Goal: Task Accomplishment & Management: Complete application form

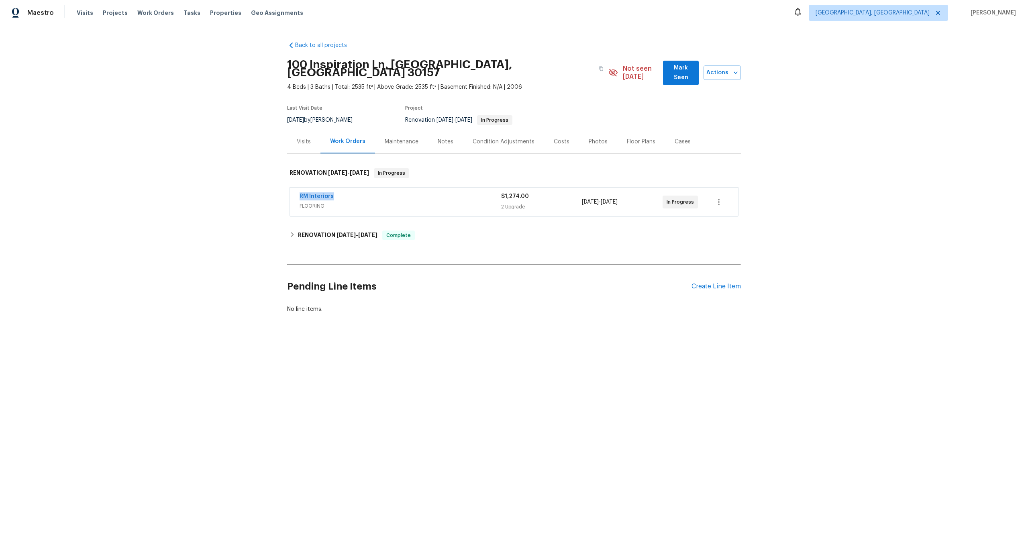
drag, startPoint x: 339, startPoint y: 188, endPoint x: 270, endPoint y: 188, distance: 68.3
click at [270, 188] on div "Back to all projects 100 Inspiration [GEOGRAPHIC_DATA] 4 Beds | 3 Baths | Total…" at bounding box center [514, 196] width 1028 height 343
copy link "RM Interiors"
click at [594, 68] on button "button" at bounding box center [601, 68] width 14 height 14
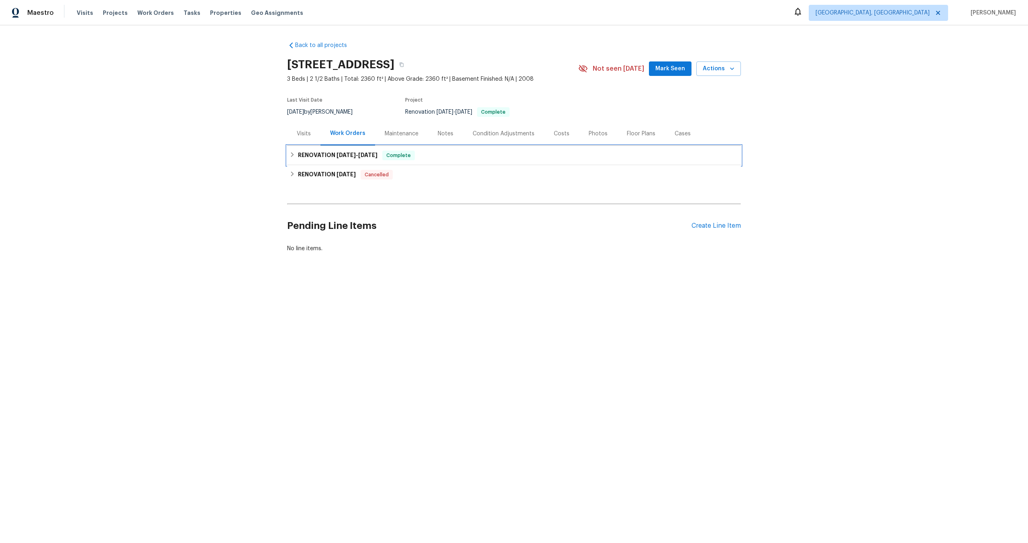
click at [440, 155] on div "RENOVATION 9/25/25 - 10/3/25 Complete" at bounding box center [514, 156] width 449 height 10
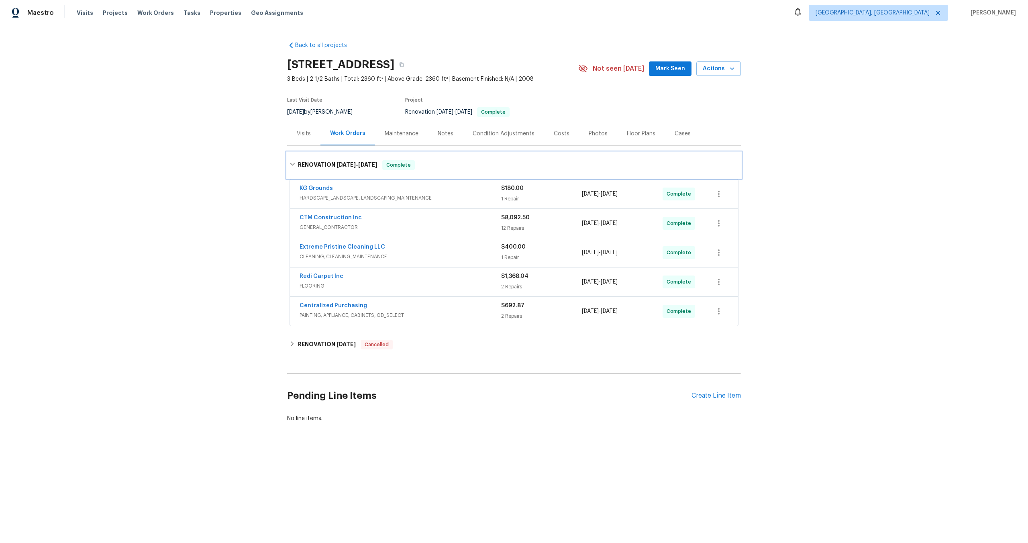
click at [440, 155] on div "RENOVATION 9/25/25 - 10/3/25 Complete" at bounding box center [514, 165] width 454 height 26
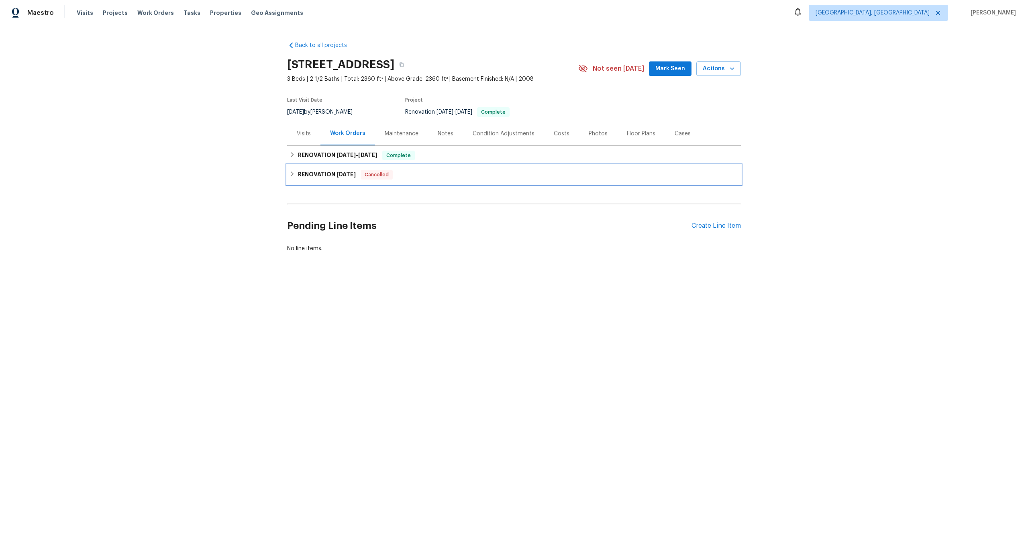
click at [433, 175] on div "RENOVATION 12/19/23 Cancelled" at bounding box center [514, 175] width 449 height 10
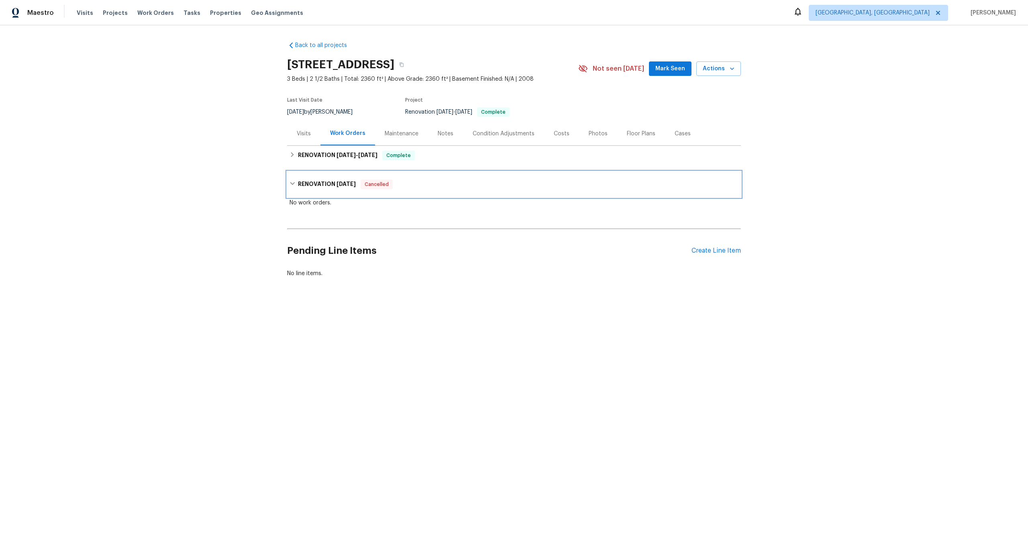
click at [433, 178] on div "RENOVATION 12/19/23 Cancelled" at bounding box center [514, 184] width 454 height 26
click at [712, 227] on div "Create Line Item" at bounding box center [716, 226] width 49 height 8
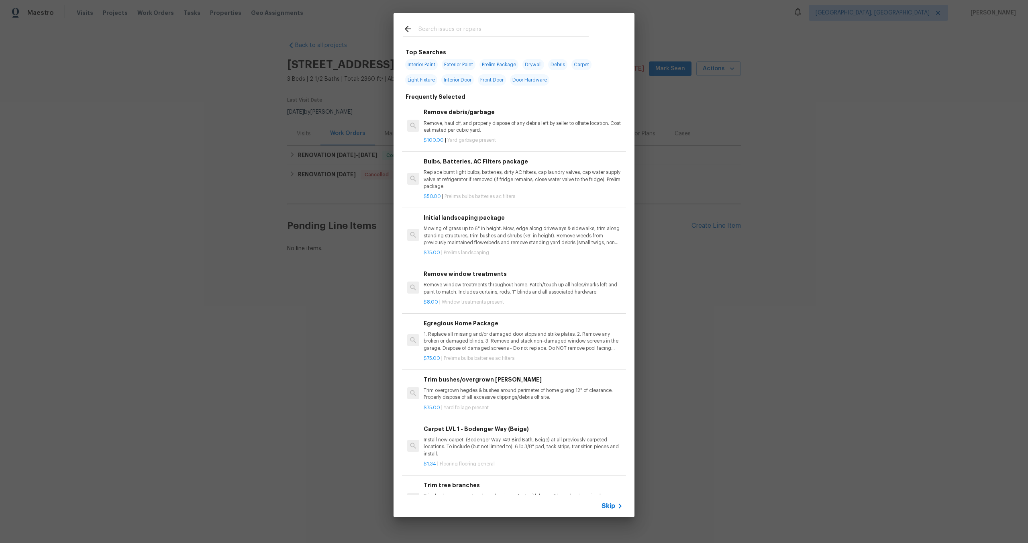
click at [610, 507] on span "Skip" at bounding box center [609, 506] width 14 height 8
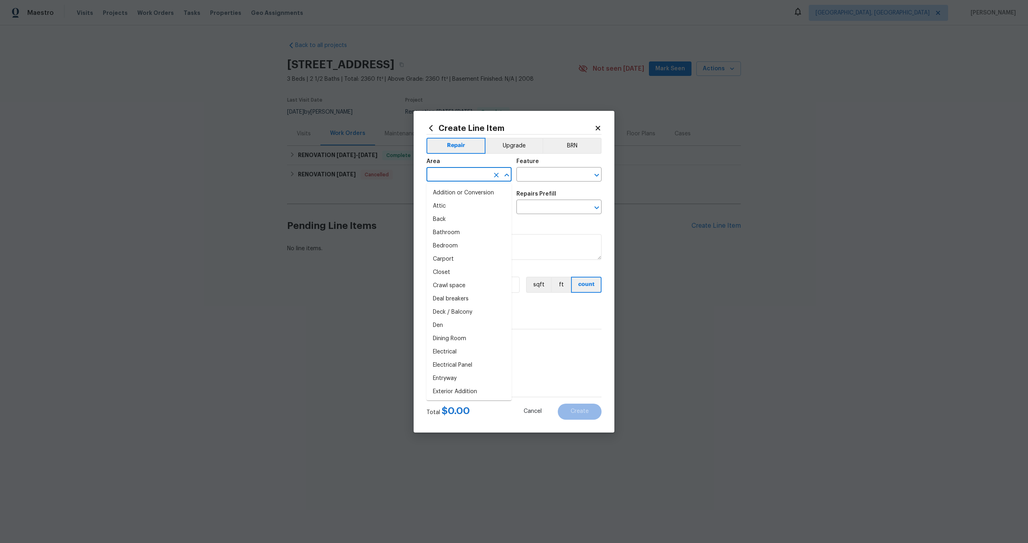
click at [474, 173] on input "text" at bounding box center [458, 175] width 63 height 12
click at [470, 207] on li "Interior Overall" at bounding box center [469, 206] width 85 height 13
type input "Interior Overall"
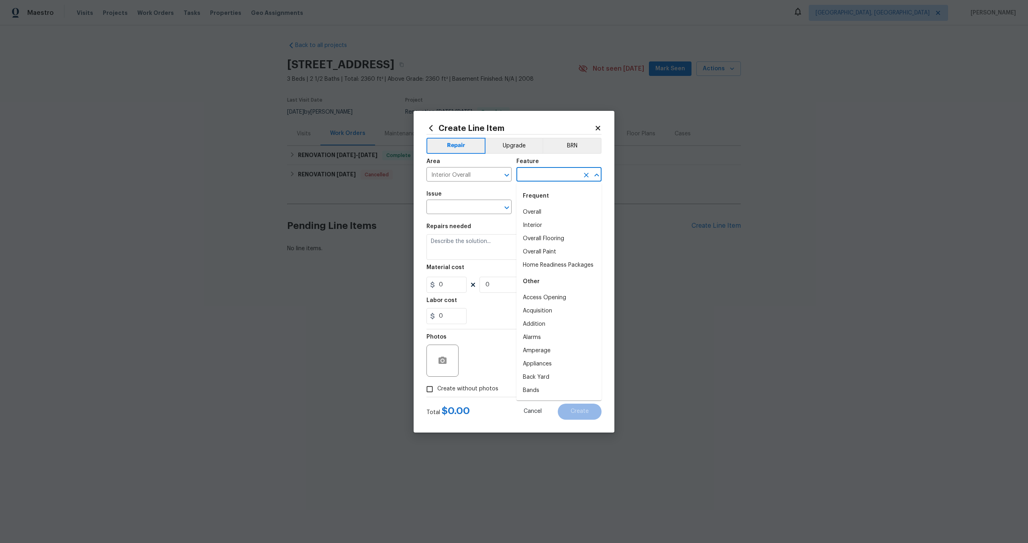
click at [532, 180] on input "text" at bounding box center [547, 175] width 63 height 12
click at [540, 206] on li "Overall" at bounding box center [558, 212] width 85 height 13
type input "Overall"
click at [484, 210] on input "text" at bounding box center [458, 208] width 63 height 12
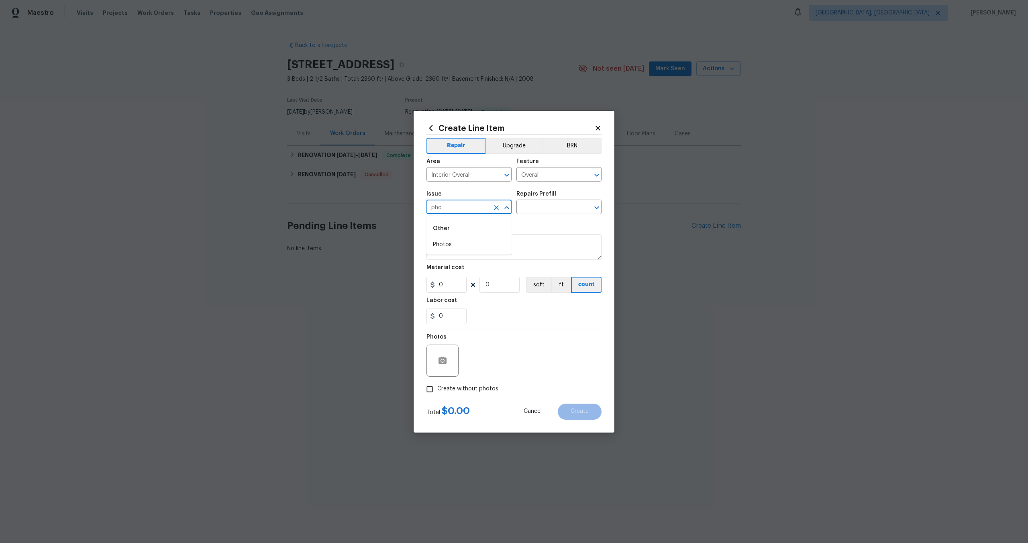
click at [471, 237] on div "Other" at bounding box center [469, 228] width 85 height 19
click at [460, 243] on li "Photos" at bounding box center [469, 244] width 85 height 13
type input "Photos"
click at [543, 200] on div "Repairs Prefill" at bounding box center [558, 196] width 85 height 10
click at [539, 205] on input "text" at bounding box center [547, 208] width 63 height 12
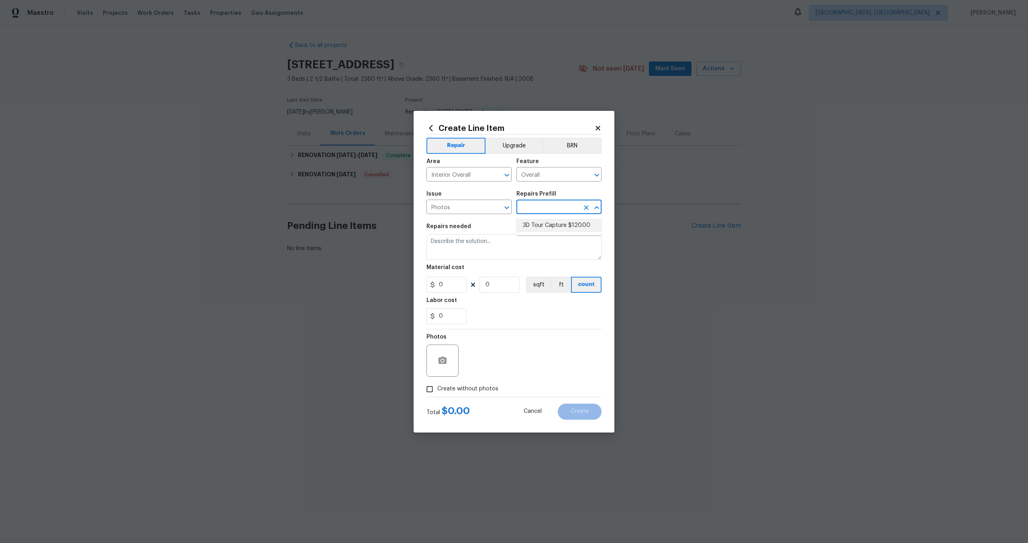
click at [539, 222] on li "3D Tour Capture $120.00" at bounding box center [558, 225] width 85 height 13
type input "3D Tour Capture $120.00"
type textarea "Capture 3D tour of home"
type input "1"
type input "120"
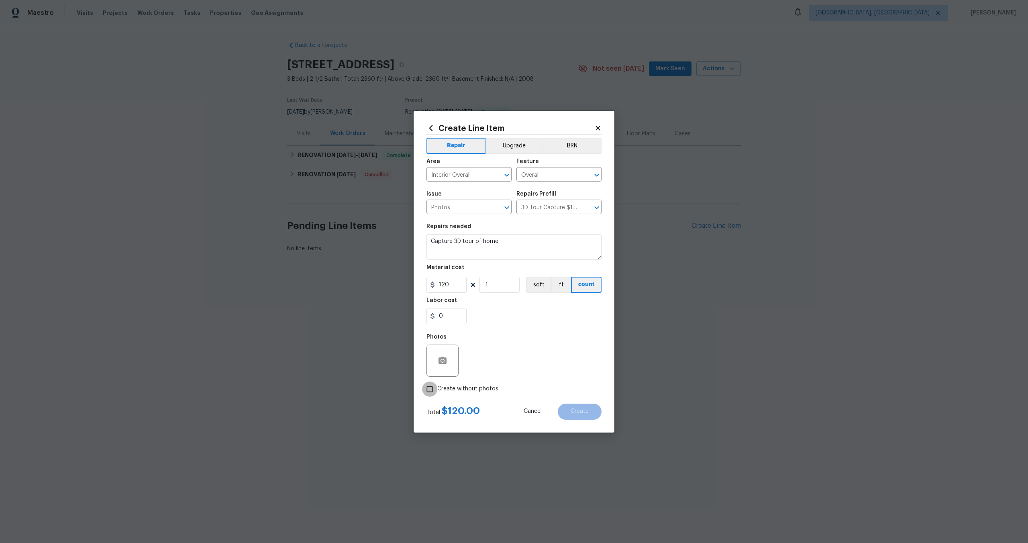
click at [430, 386] on input "Create without photos" at bounding box center [429, 389] width 15 height 15
checkbox input "true"
click at [487, 359] on textarea at bounding box center [533, 361] width 137 height 32
type textarea "."
click at [568, 407] on button "Create" at bounding box center [580, 412] width 44 height 16
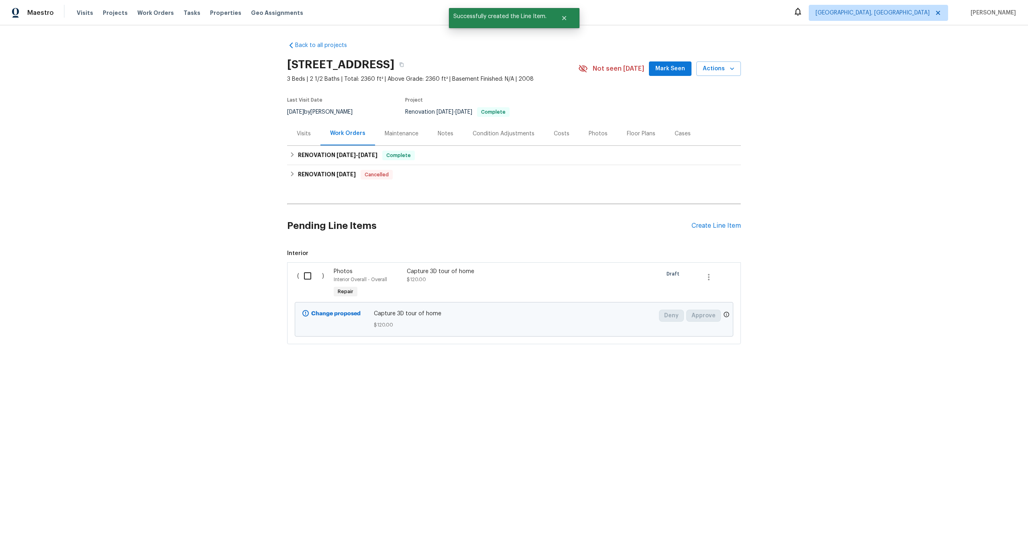
click at [310, 272] on input "checkbox" at bounding box center [310, 275] width 23 height 17
checkbox input "true"
click at [976, 522] on span "Create Work Order" at bounding box center [981, 523] width 53 height 10
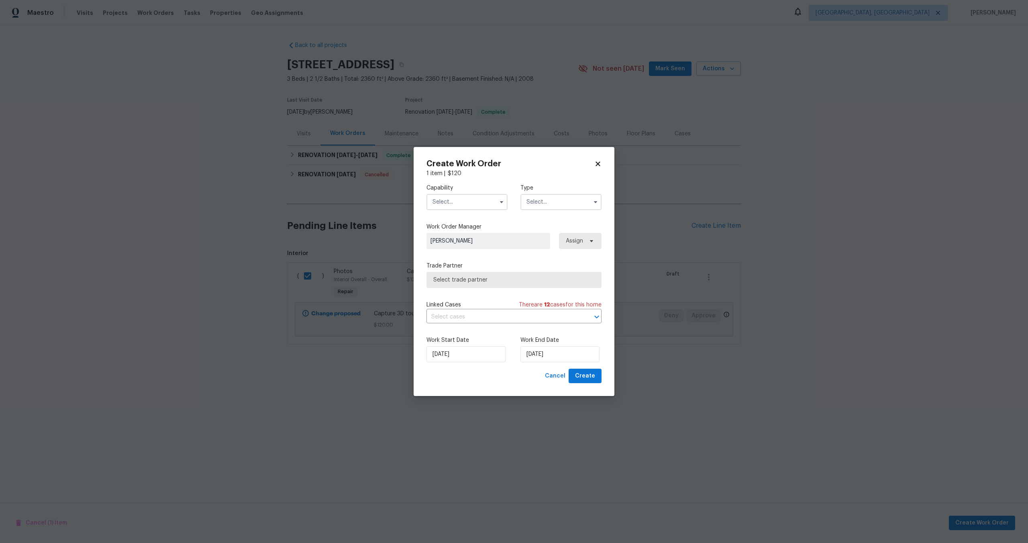
click at [454, 195] on input "text" at bounding box center [467, 202] width 81 height 16
click at [459, 231] on span "Photography" at bounding box center [452, 232] width 35 height 6
type input "Photography"
click at [568, 196] on input "text" at bounding box center [560, 202] width 81 height 16
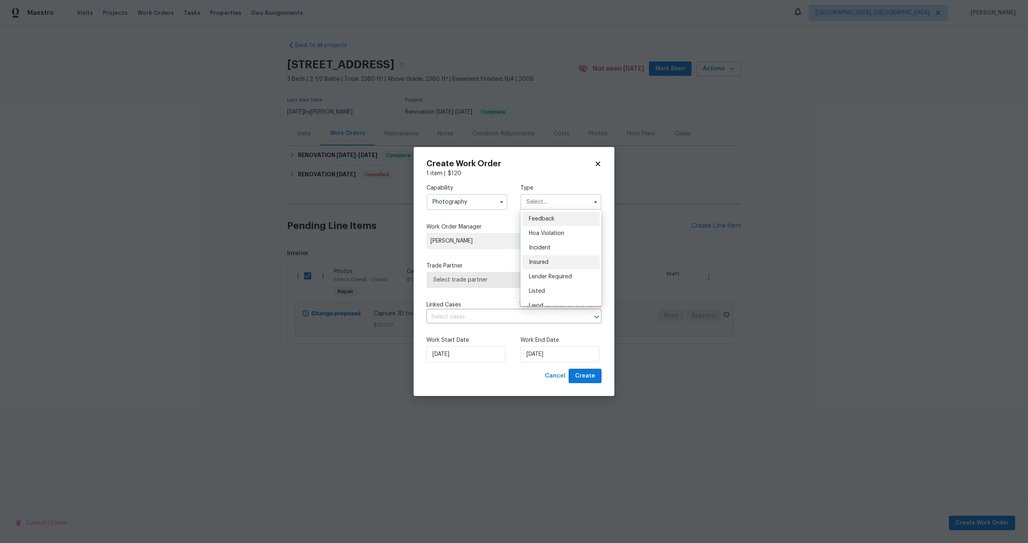
scroll to position [96, 0]
click at [544, 228] on div "Other" at bounding box center [560, 224] width 77 height 14
type input "Other"
click at [486, 273] on span "Select trade partner" at bounding box center [514, 280] width 175 height 16
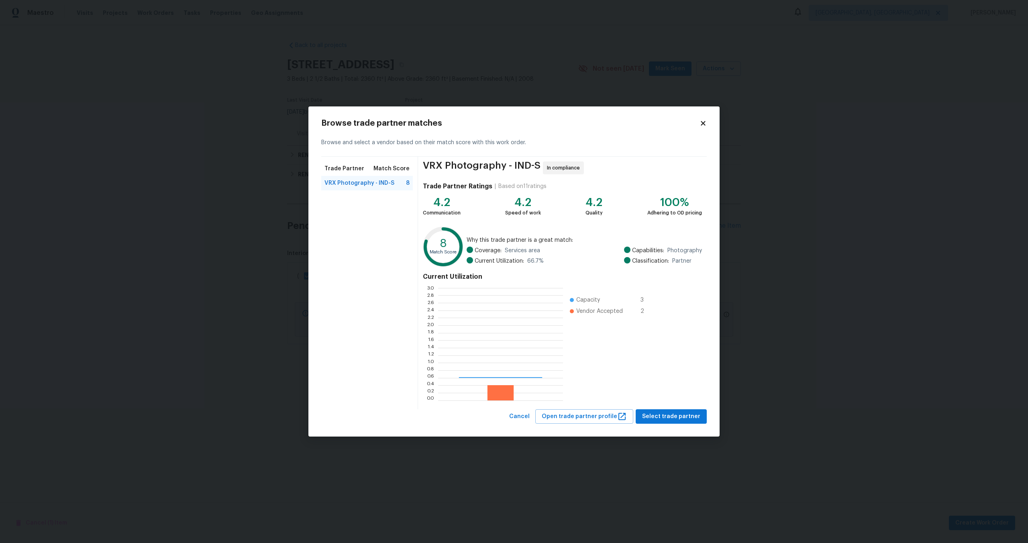
scroll to position [112, 125]
click at [670, 417] on span "Select trade partner" at bounding box center [671, 417] width 58 height 10
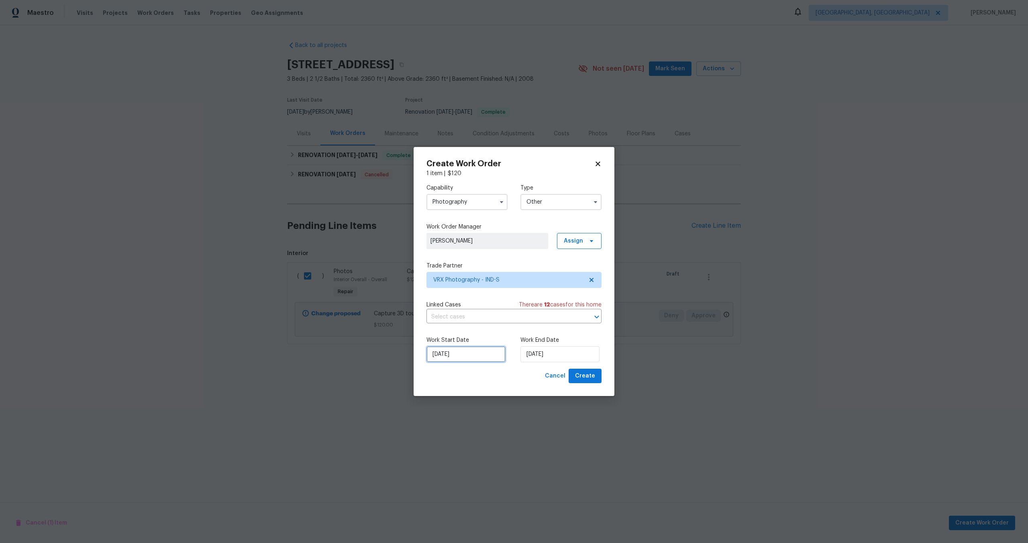
click at [460, 353] on input "08/10/2025" at bounding box center [466, 354] width 79 height 16
click at [476, 294] on div "9" at bounding box center [477, 296] width 13 height 11
type input "09/10/2025"
click at [570, 353] on input "09/10/2025" at bounding box center [559, 354] width 79 height 16
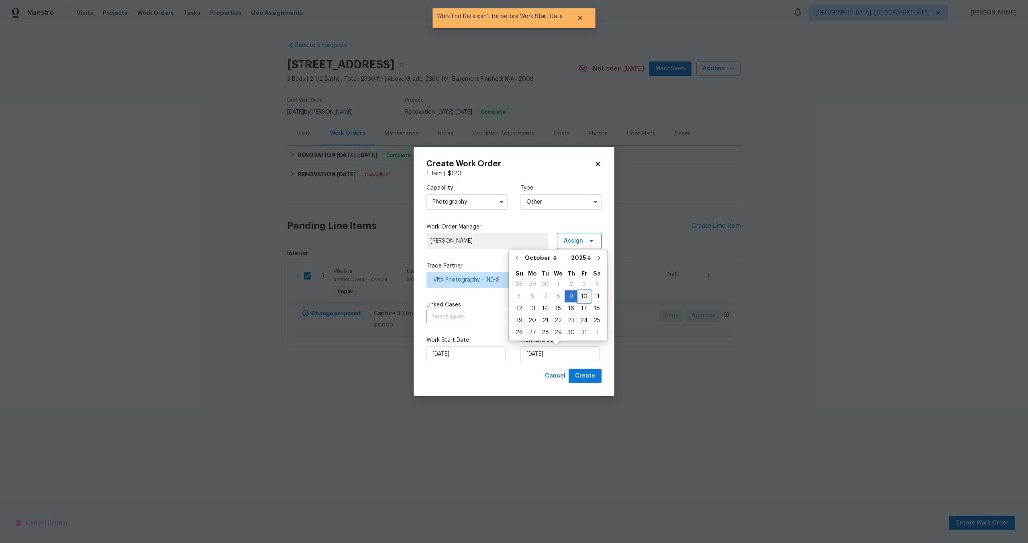
click at [584, 296] on div "10" at bounding box center [584, 296] width 13 height 11
type input "[DATE]"
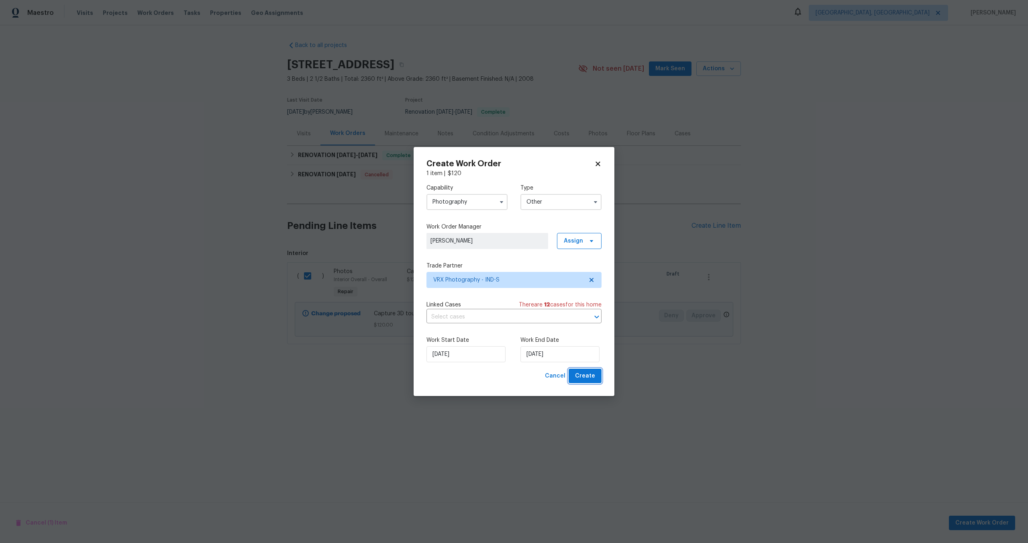
click at [589, 378] on span "Create" at bounding box center [585, 376] width 20 height 10
checkbox input "false"
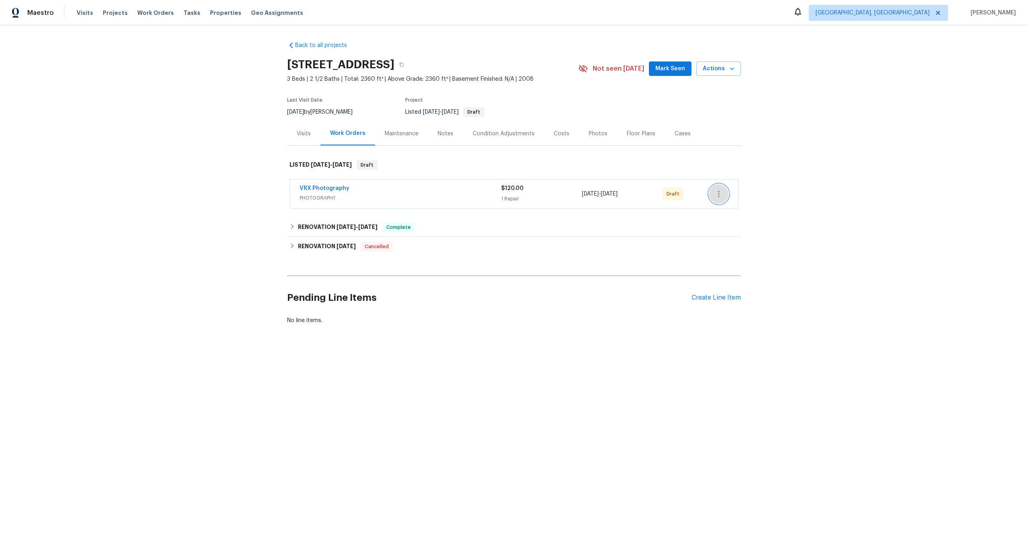
click at [720, 195] on icon "button" at bounding box center [719, 194] width 10 height 10
click at [728, 196] on li "Send to Vendor" at bounding box center [752, 194] width 87 height 13
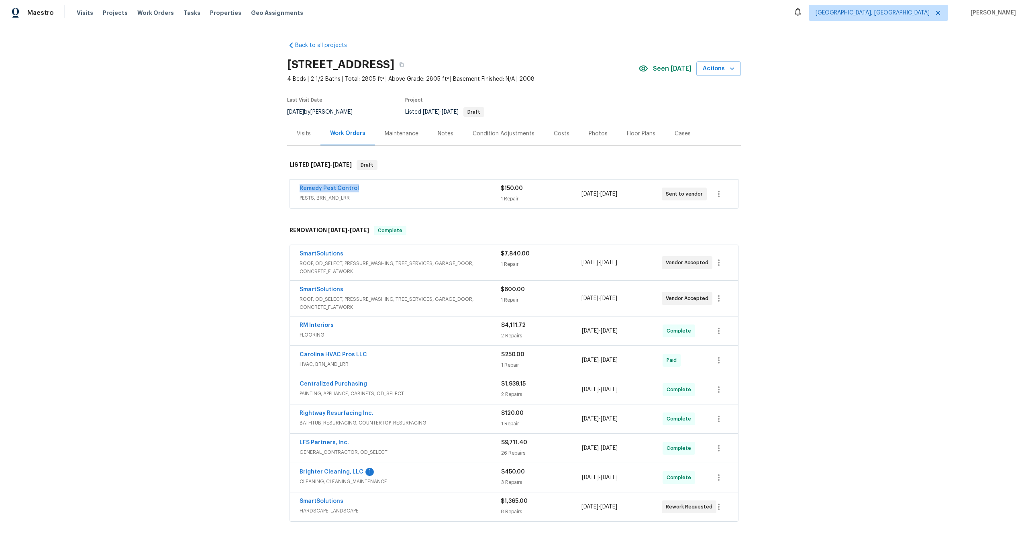
drag, startPoint x: 367, startPoint y: 186, endPoint x: 278, endPoint y: 186, distance: 89.2
click at [278, 186] on div "Back to all projects 2060 Covered Bridge Ct, Rock Hill, SC 29732 4 Beds | 2 1/2…" at bounding box center [514, 284] width 1028 height 518
copy link "Remedy Pest Control"
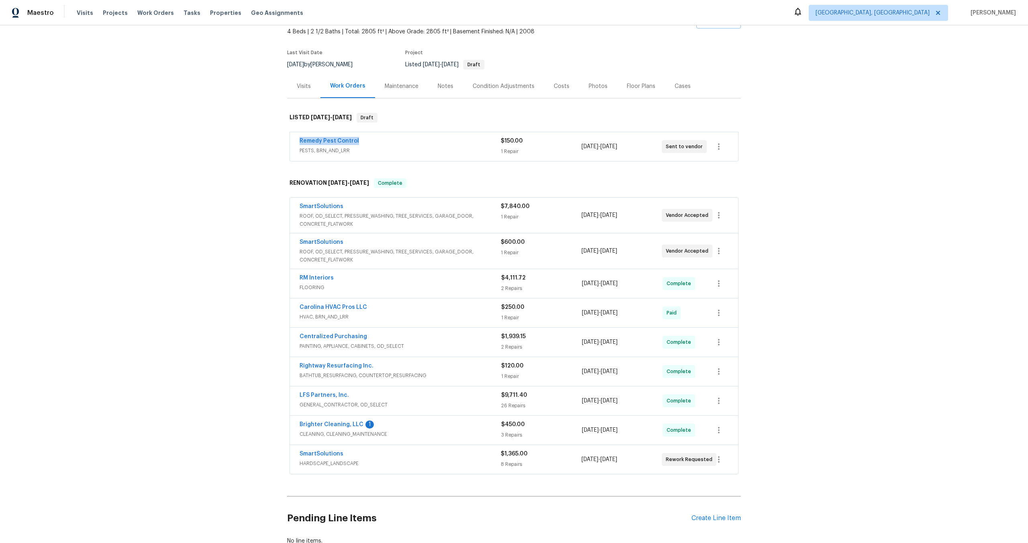
scroll to position [56, 0]
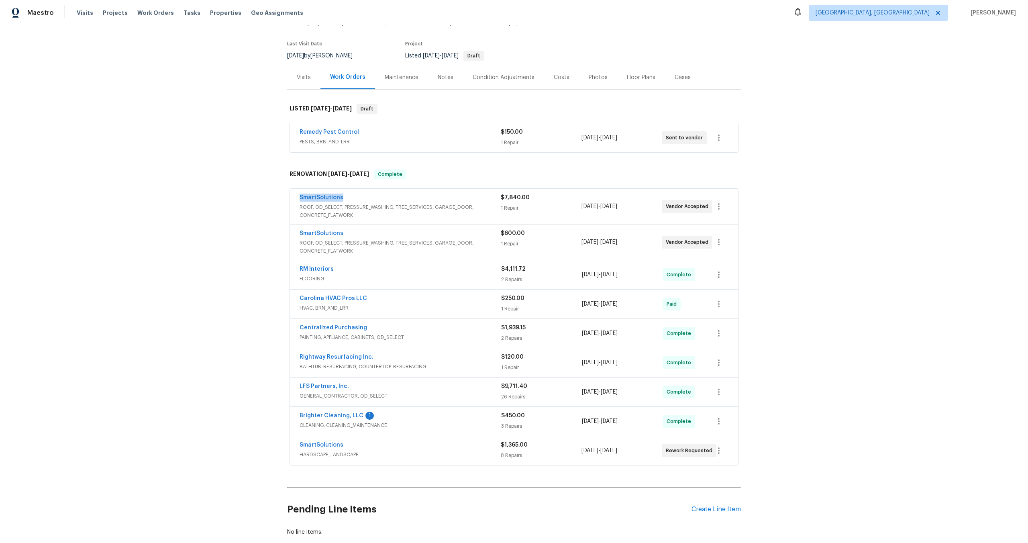
drag, startPoint x: 345, startPoint y: 196, endPoint x: 280, endPoint y: 198, distance: 65.9
click at [280, 198] on div "Back to all projects 2060 Covered Bridge Ct, Rock Hill, SC 29732 4 Beds | 2 1/2…" at bounding box center [514, 284] width 1028 height 518
copy link "SmartSolutions"
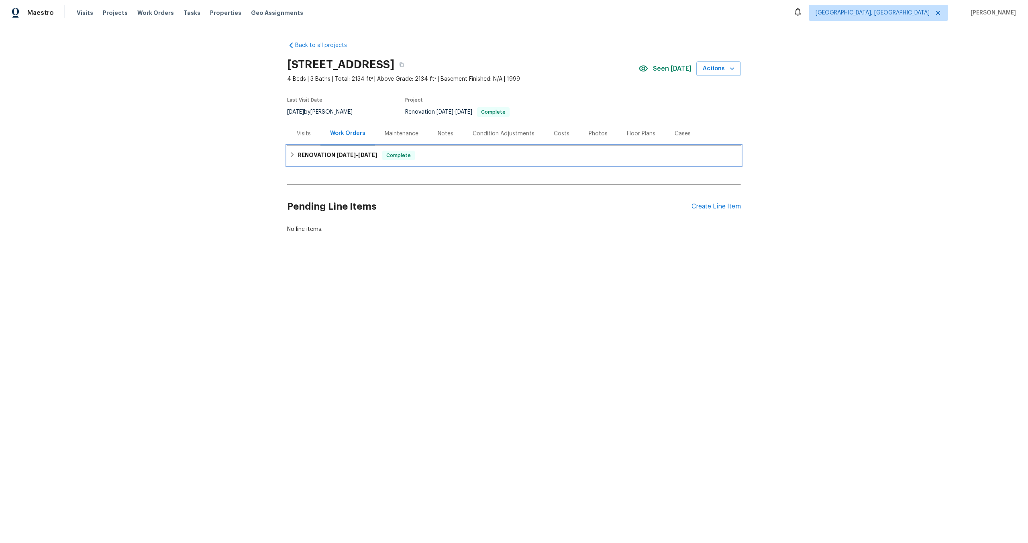
click at [356, 155] on span "[DATE]" at bounding box center [346, 155] width 19 height 6
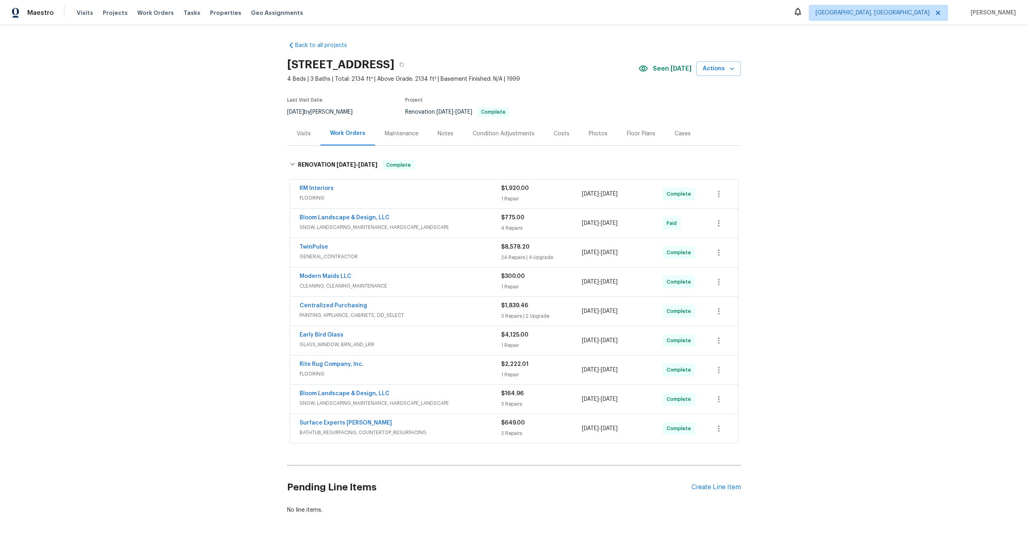
click at [835, 269] on div "Back to all projects 2901 Piney Ct, Raleigh, NC 27603 4 Beds | 3 Baths | Total:…" at bounding box center [514, 284] width 1028 height 518
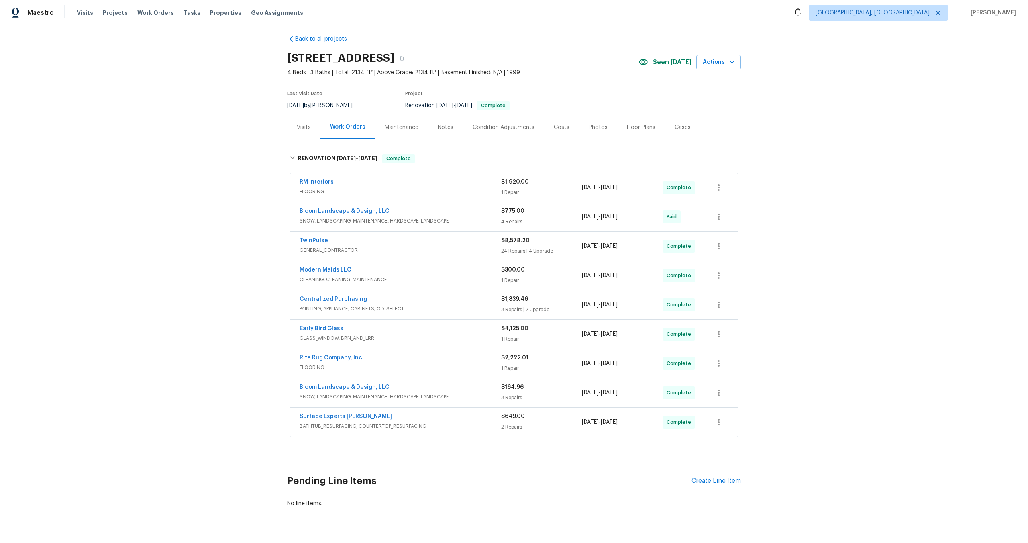
scroll to position [26, 0]
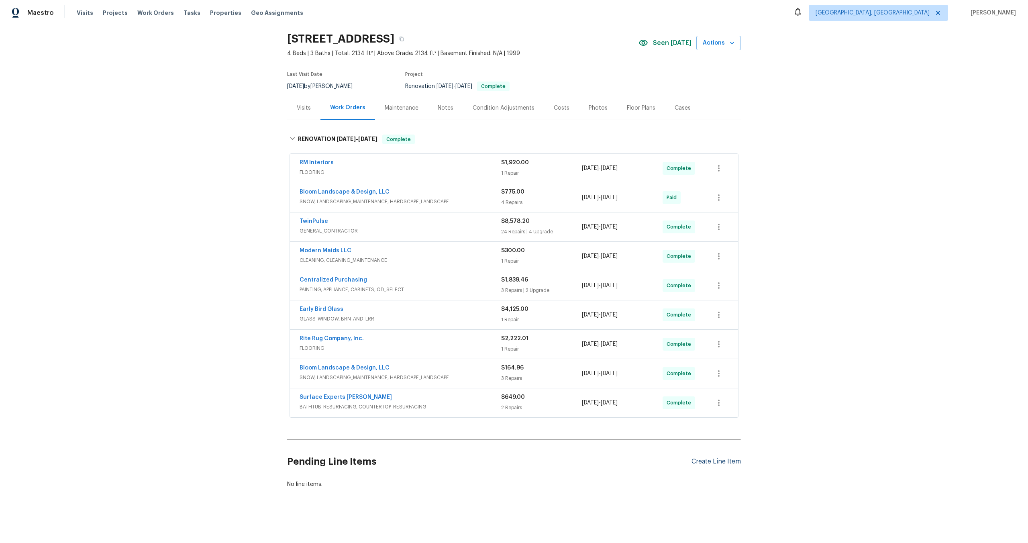
click at [710, 461] on div "Create Line Item" at bounding box center [716, 462] width 49 height 8
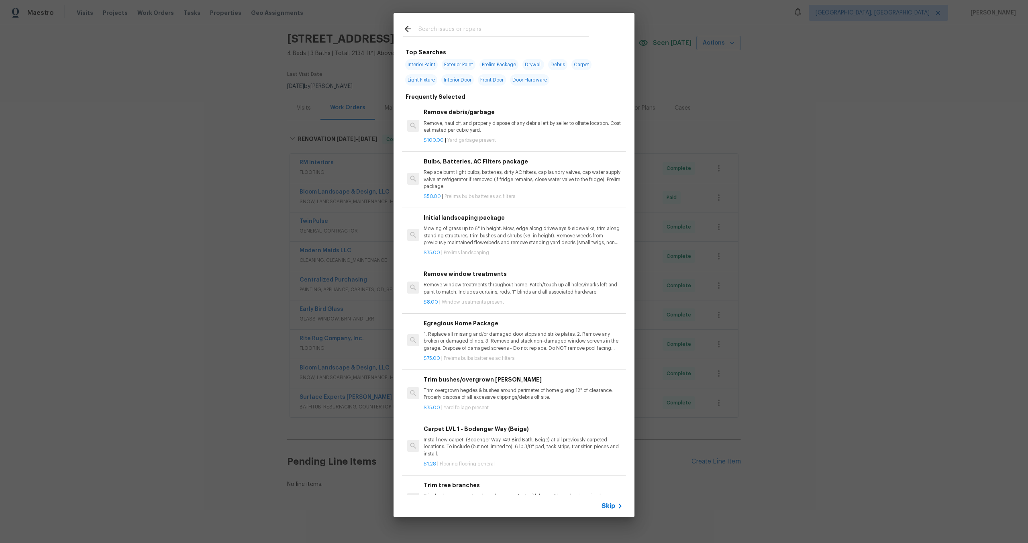
click at [611, 507] on span "Skip" at bounding box center [609, 506] width 14 height 8
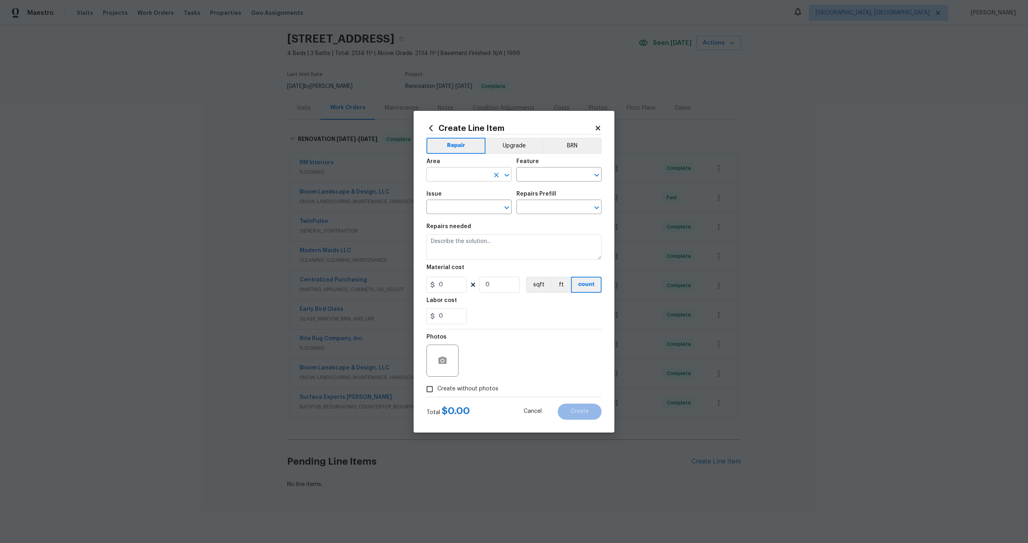
click at [463, 176] on input "text" at bounding box center [458, 175] width 63 height 12
click at [463, 206] on li "Interior Overall" at bounding box center [469, 206] width 85 height 13
type input "Interior Overall"
click at [536, 177] on input "text" at bounding box center [547, 175] width 63 height 12
click at [542, 211] on li "Overall" at bounding box center [558, 212] width 85 height 13
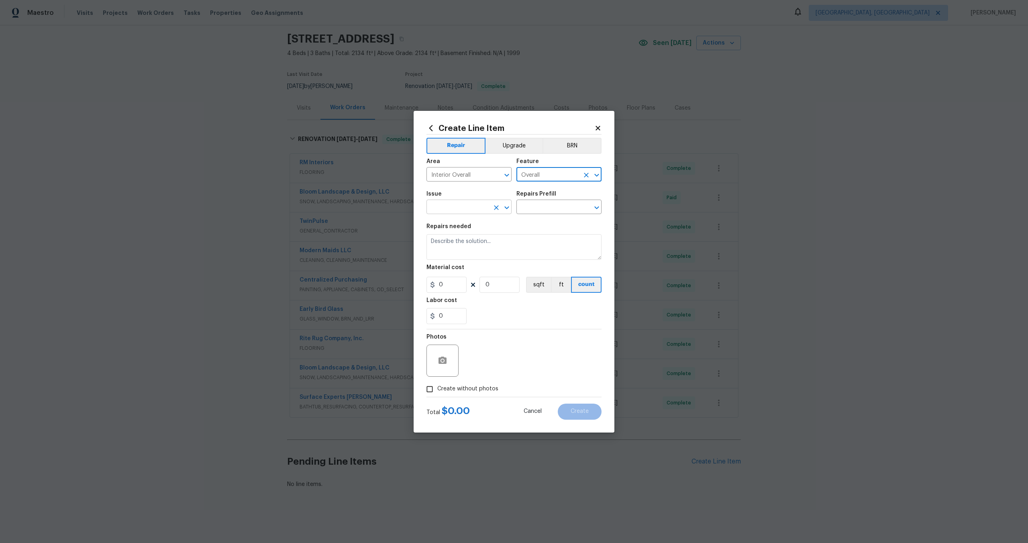
type input "Overall"
click at [469, 209] on input "text" at bounding box center [458, 208] width 63 height 12
click at [462, 247] on li "Photos" at bounding box center [469, 244] width 85 height 13
type input "Photos"
click at [541, 205] on input "text" at bounding box center [547, 208] width 63 height 12
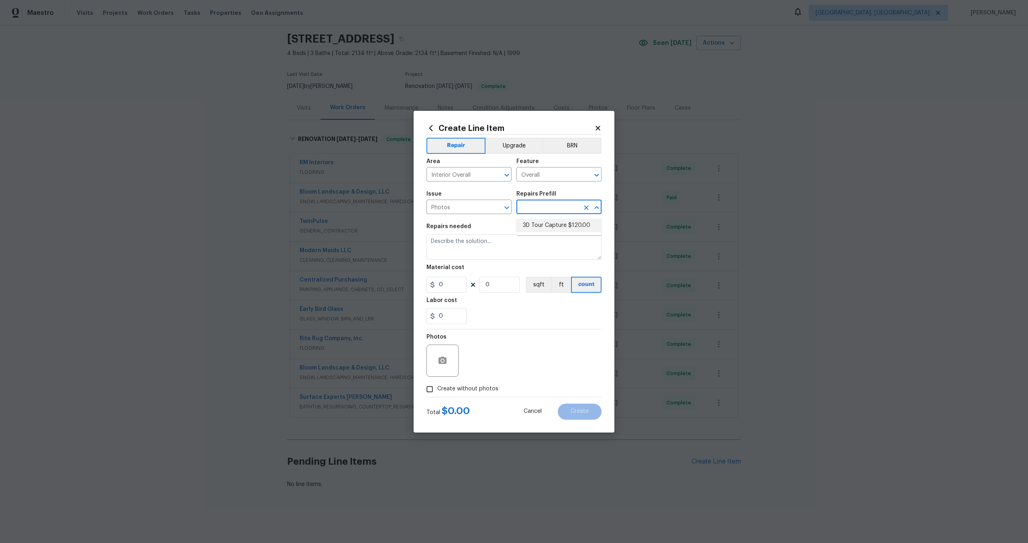
click at [538, 223] on li "3D Tour Capture $120.00" at bounding box center [558, 225] width 85 height 13
type input "3D Tour Capture $120.00"
type textarea "Capture 3D tour of home"
type input "1"
type input "120"
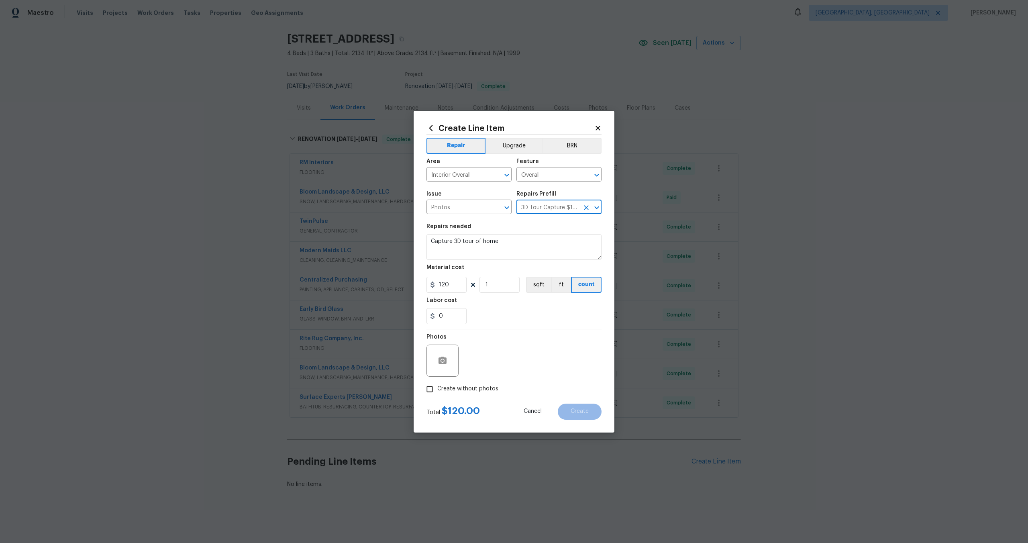
click at [433, 389] on input "Create without photos" at bounding box center [429, 389] width 15 height 15
checkbox input "true"
click at [484, 369] on textarea at bounding box center [533, 361] width 137 height 32
type textarea "."
click at [578, 415] on button "Create" at bounding box center [580, 412] width 44 height 16
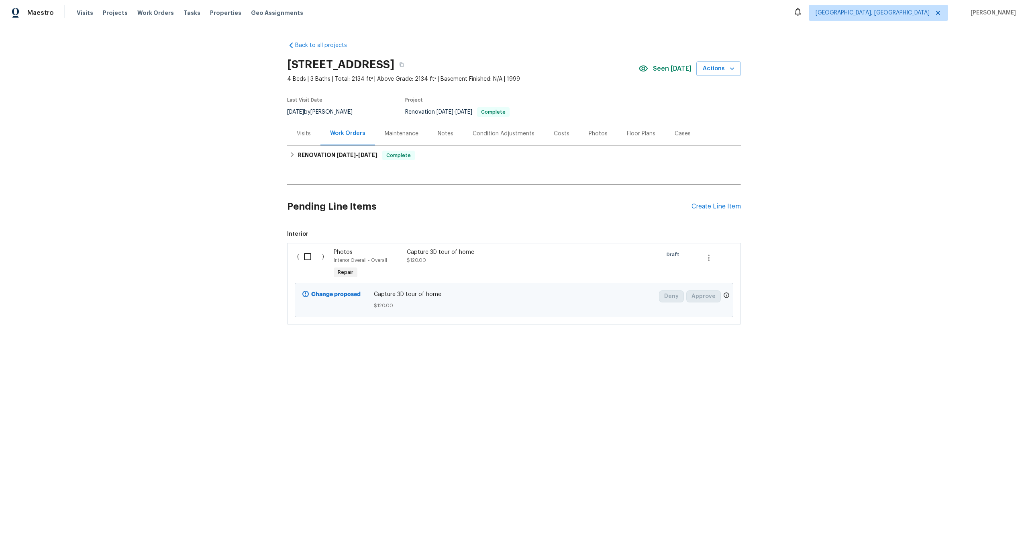
click at [311, 259] on input "checkbox" at bounding box center [310, 256] width 23 height 17
checkbox input "true"
click at [986, 526] on span "Create Work Order" at bounding box center [981, 523] width 53 height 10
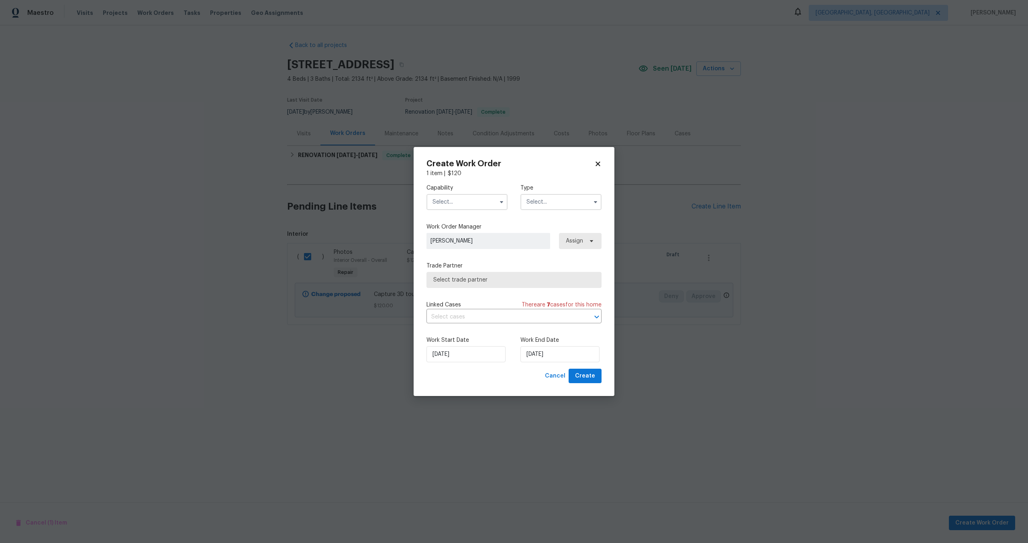
click at [471, 204] on input "text" at bounding box center [467, 202] width 81 height 16
click at [461, 235] on div "Photography" at bounding box center [467, 232] width 77 height 14
type input "Photography"
click at [539, 196] on input "text" at bounding box center [560, 202] width 81 height 16
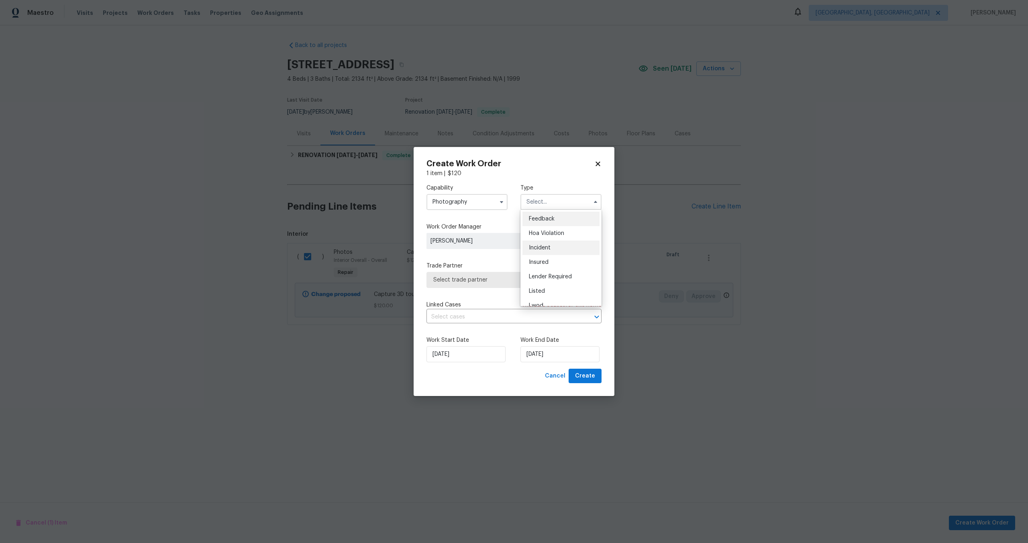
scroll to position [96, 0]
click at [541, 225] on span "Other" at bounding box center [537, 225] width 16 height 6
type input "Other"
click at [486, 278] on span "Select trade partner" at bounding box center [508, 280] width 150 height 8
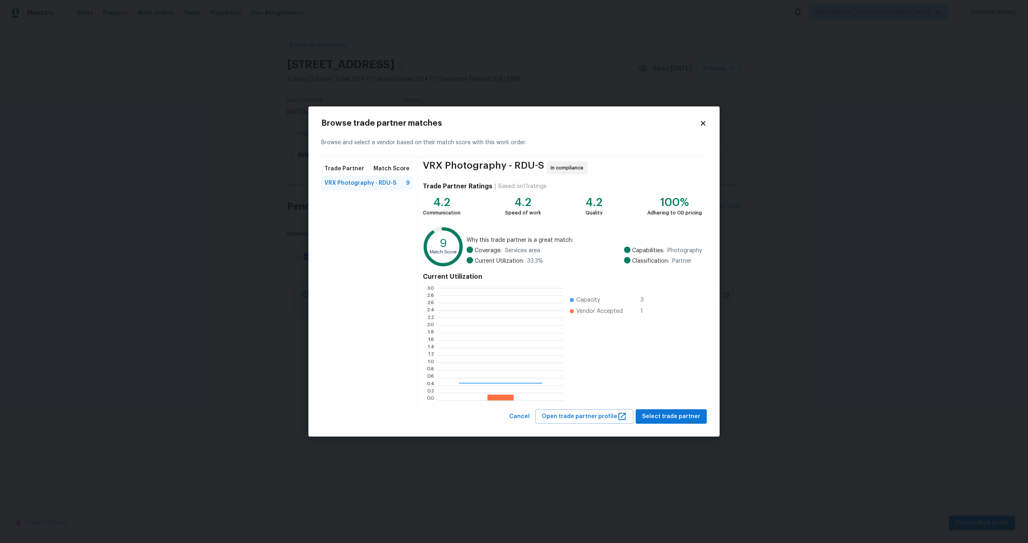
scroll to position [112, 125]
click at [684, 418] on span "Select trade partner" at bounding box center [671, 417] width 58 height 10
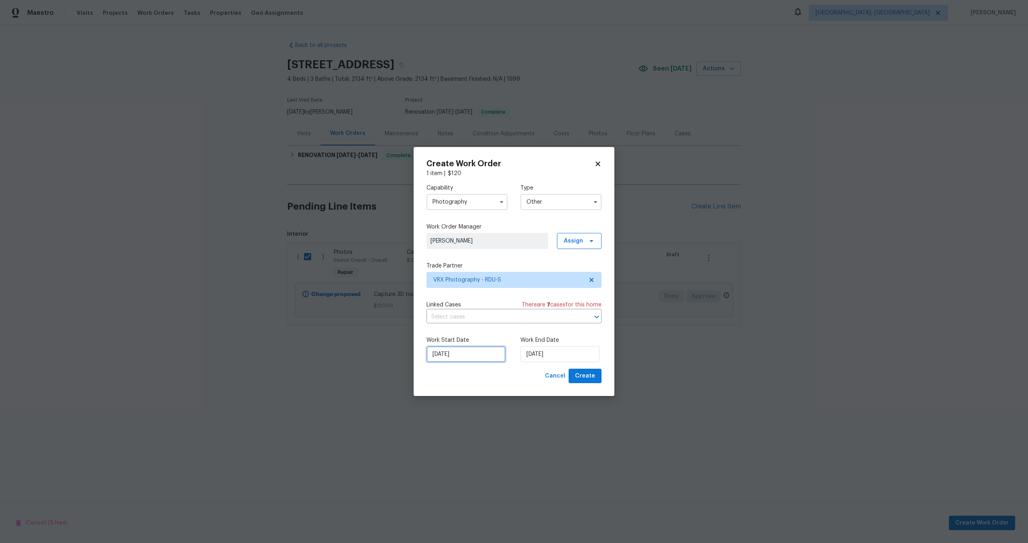
click at [484, 358] on input "08/10/2025" at bounding box center [466, 354] width 79 height 16
click at [476, 297] on div "9" at bounding box center [477, 296] width 13 height 11
type input "09/10/2025"
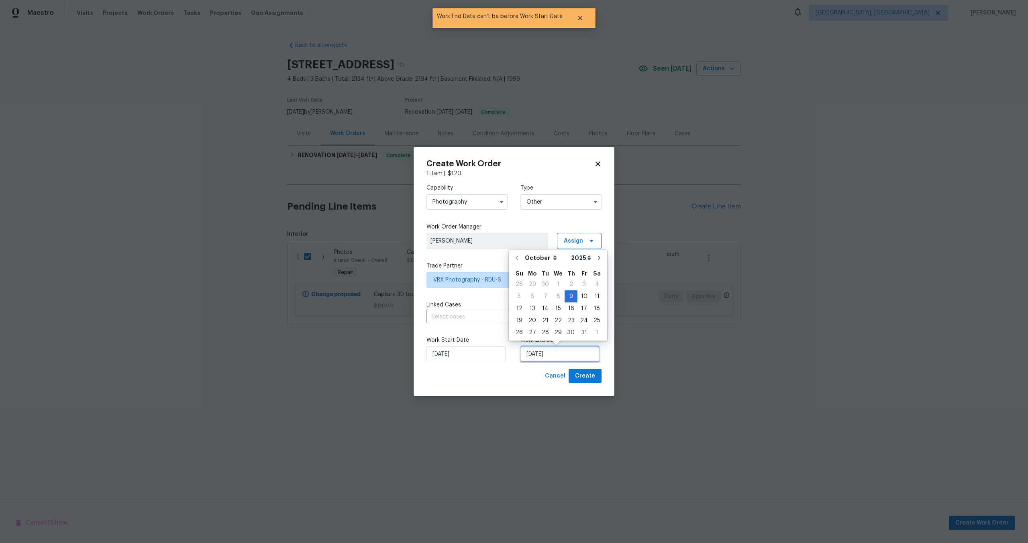
click at [560, 351] on input "09/10/2025" at bounding box center [559, 354] width 79 height 16
click at [583, 295] on div "10" at bounding box center [584, 296] width 13 height 11
type input "[DATE]"
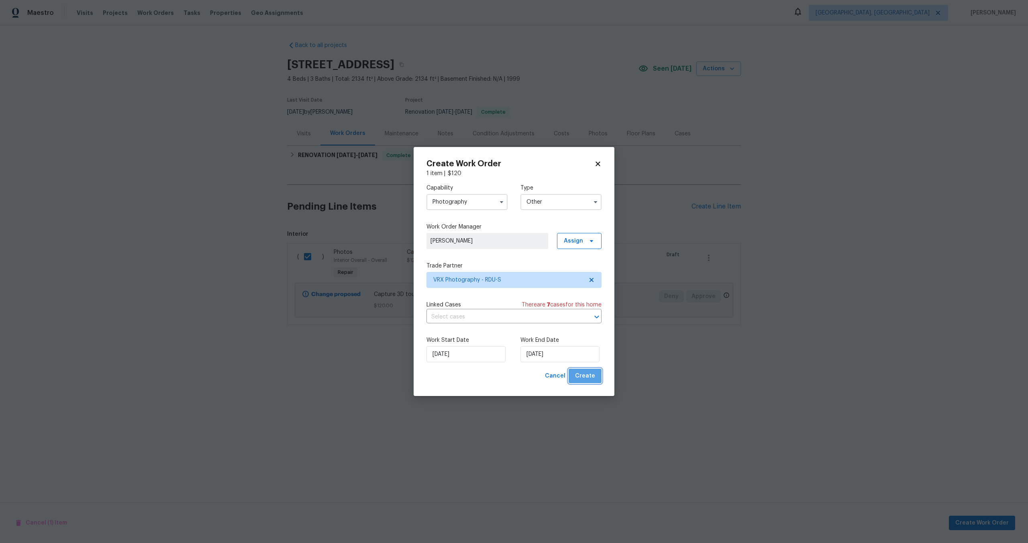
click at [587, 377] on span "Create" at bounding box center [585, 376] width 20 height 10
checkbox input "false"
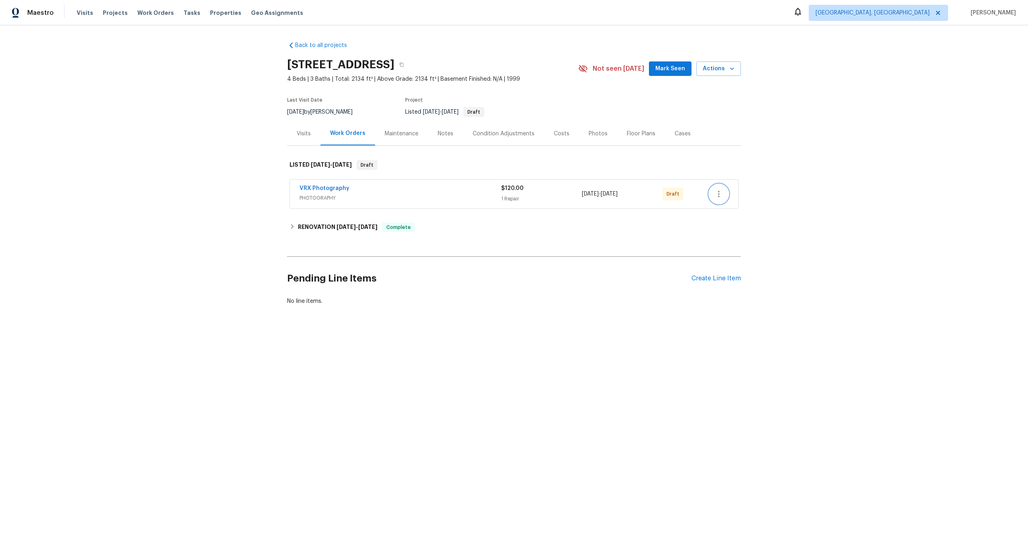
click at [715, 193] on icon "button" at bounding box center [719, 194] width 10 height 10
click at [715, 194] on li "Send to Vendor" at bounding box center [752, 194] width 87 height 13
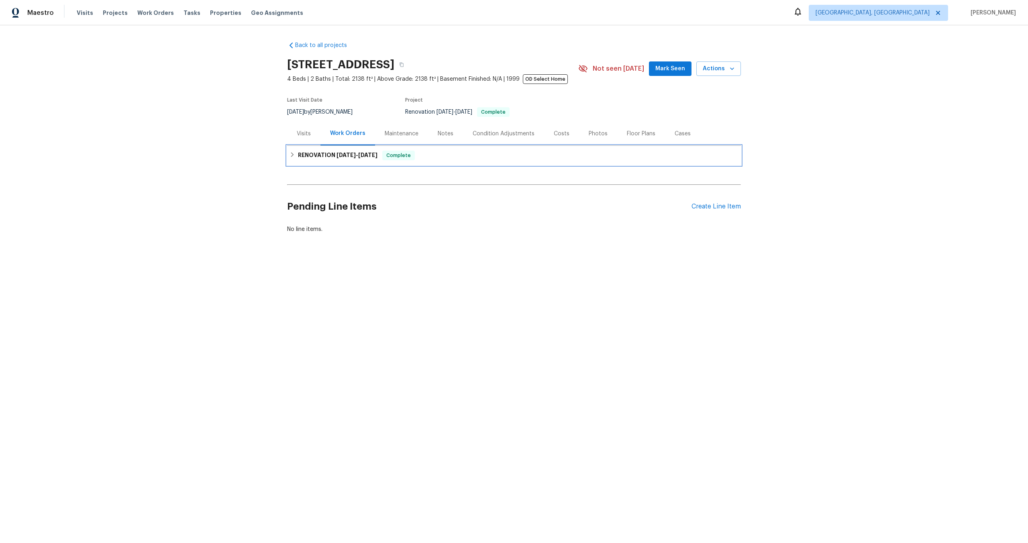
click at [439, 151] on div "RENOVATION [DATE] - [DATE] Complete" at bounding box center [514, 156] width 449 height 10
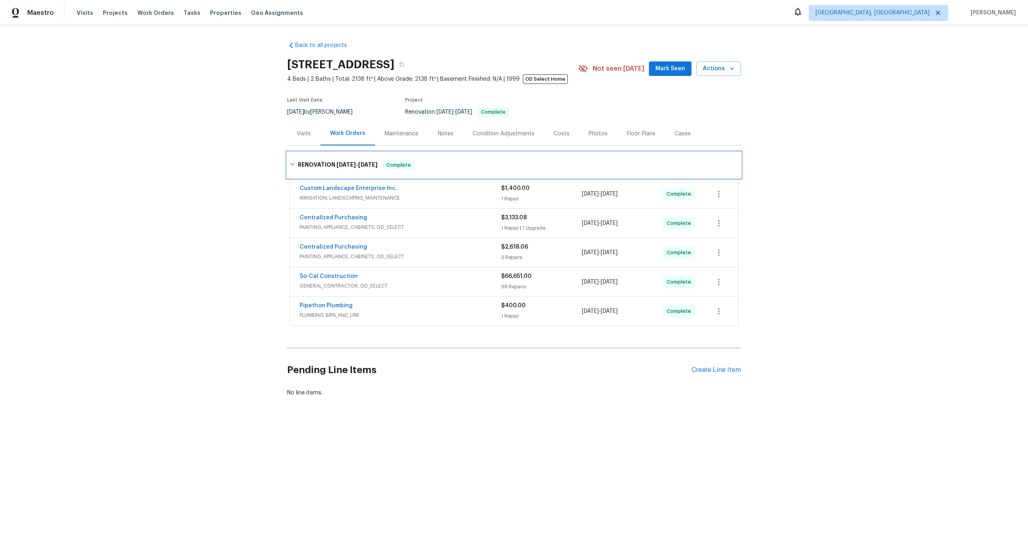
click at [445, 152] on div "RENOVATION [DATE] - [DATE] Complete" at bounding box center [514, 165] width 454 height 26
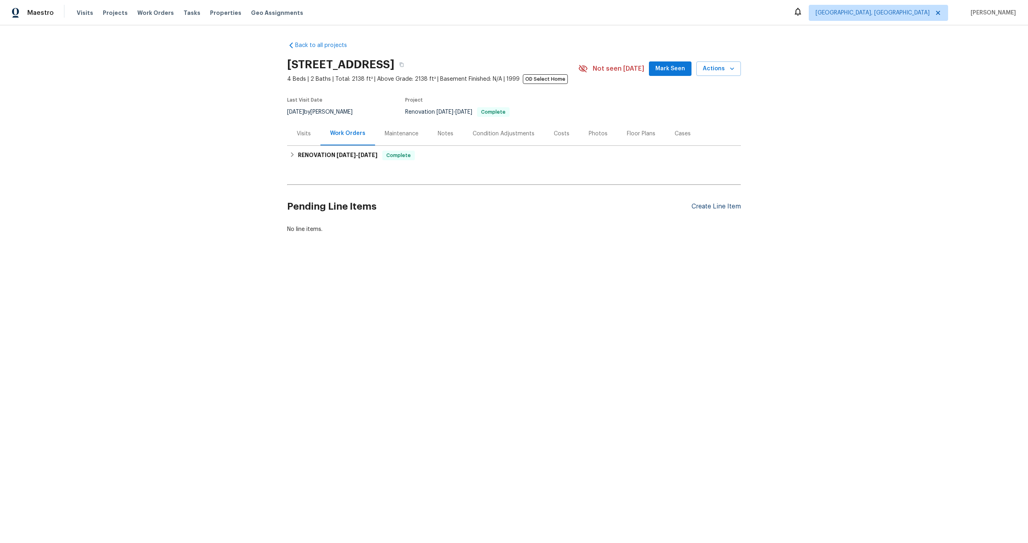
click at [707, 204] on div "Create Line Item" at bounding box center [716, 207] width 49 height 8
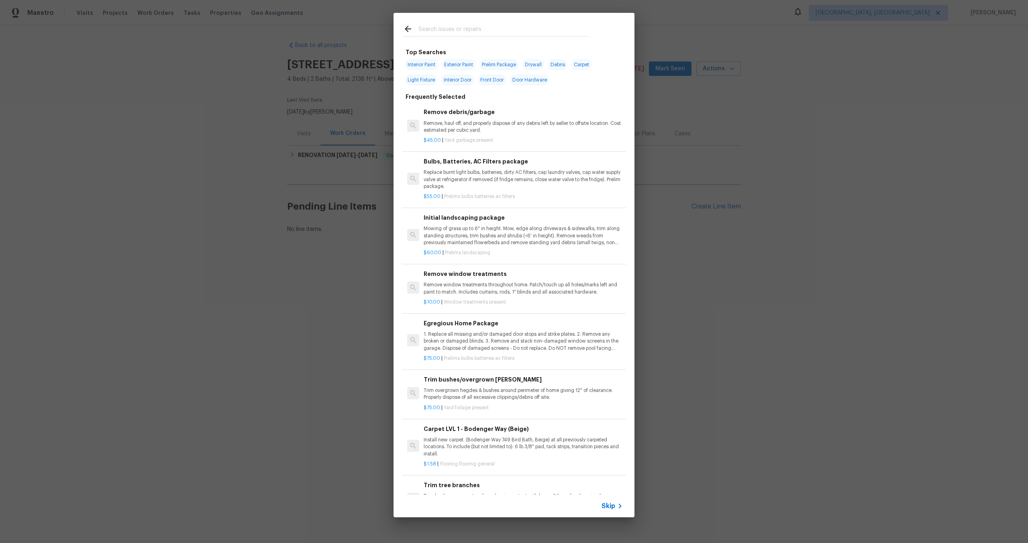
click at [612, 504] on span "Skip" at bounding box center [609, 506] width 14 height 8
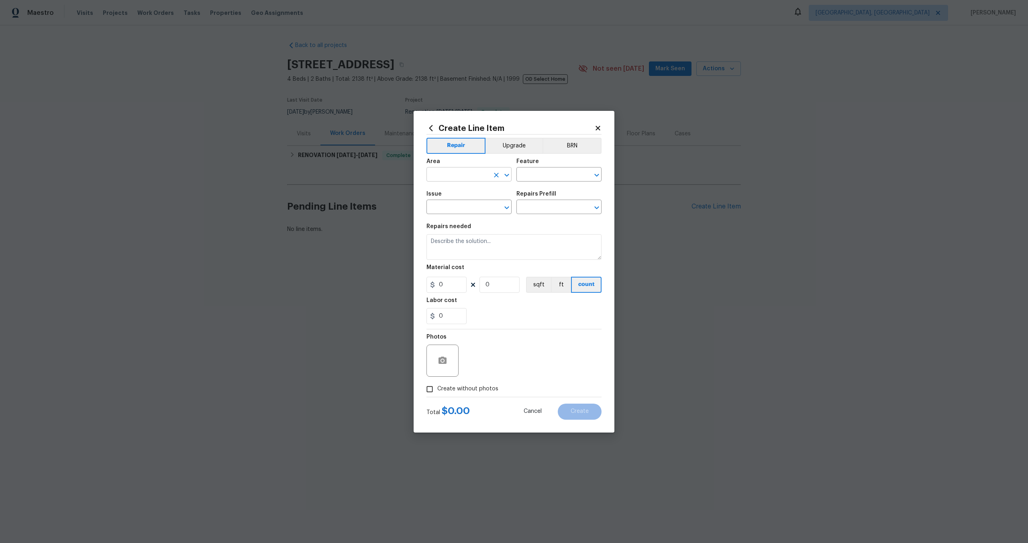
click at [461, 174] on input "text" at bounding box center [458, 175] width 63 height 12
click at [459, 205] on li "Interior Overall" at bounding box center [469, 206] width 85 height 13
type input "Interior Overall"
click at [555, 168] on figure "Feature ​" at bounding box center [558, 170] width 85 height 23
click at [549, 172] on input "text" at bounding box center [547, 175] width 63 height 12
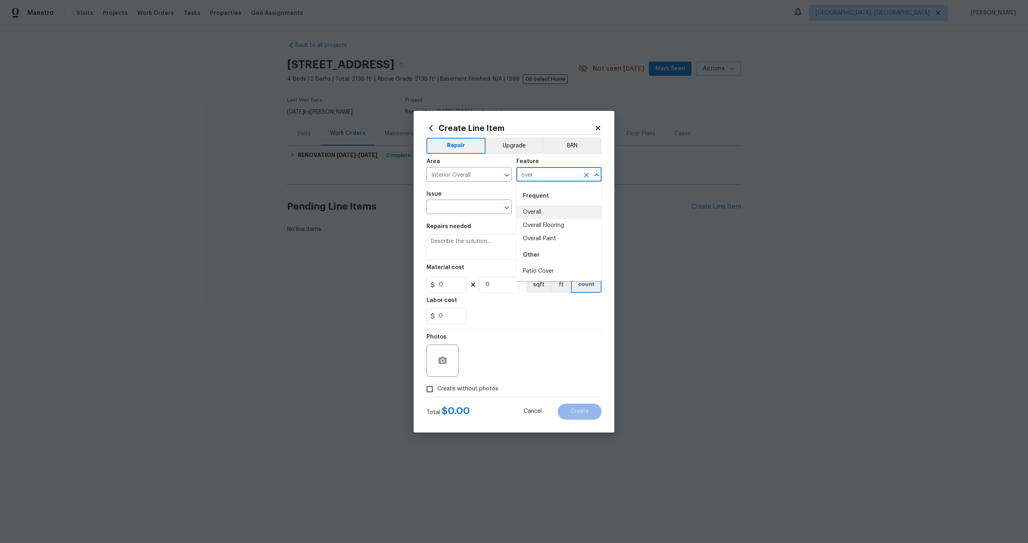
drag, startPoint x: 539, startPoint y: 211, endPoint x: 513, endPoint y: 211, distance: 25.3
click at [539, 211] on li "Overall" at bounding box center [558, 212] width 85 height 13
type input "Overall"
click at [453, 211] on input "text" at bounding box center [458, 208] width 63 height 12
click at [441, 242] on li "Photos" at bounding box center [469, 244] width 85 height 13
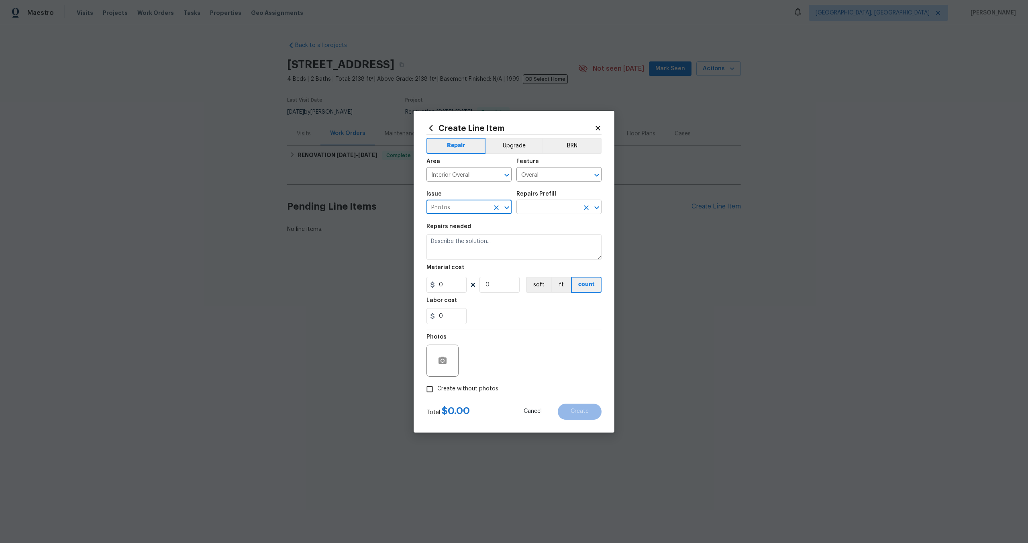
type input "Photos"
click at [532, 204] on input "text" at bounding box center [547, 208] width 63 height 12
click at [532, 226] on li "3D Tour Capture $120.00" at bounding box center [558, 225] width 85 height 13
type input "3D Tour Capture $120.00"
type textarea "Capture 3D tour of home"
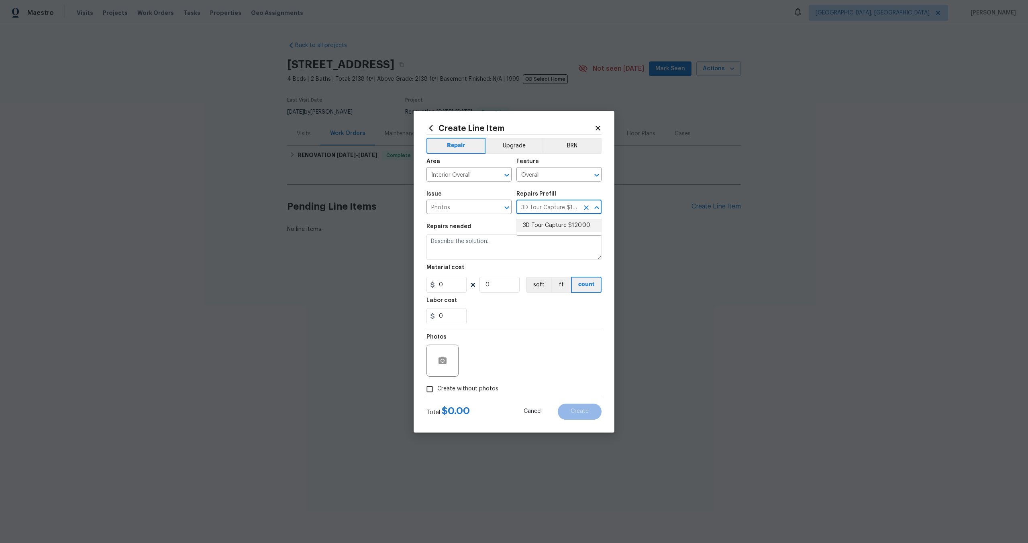
type input "1"
type input "120"
click at [426, 394] on input "Create without photos" at bounding box center [429, 389] width 15 height 15
checkbox input "true"
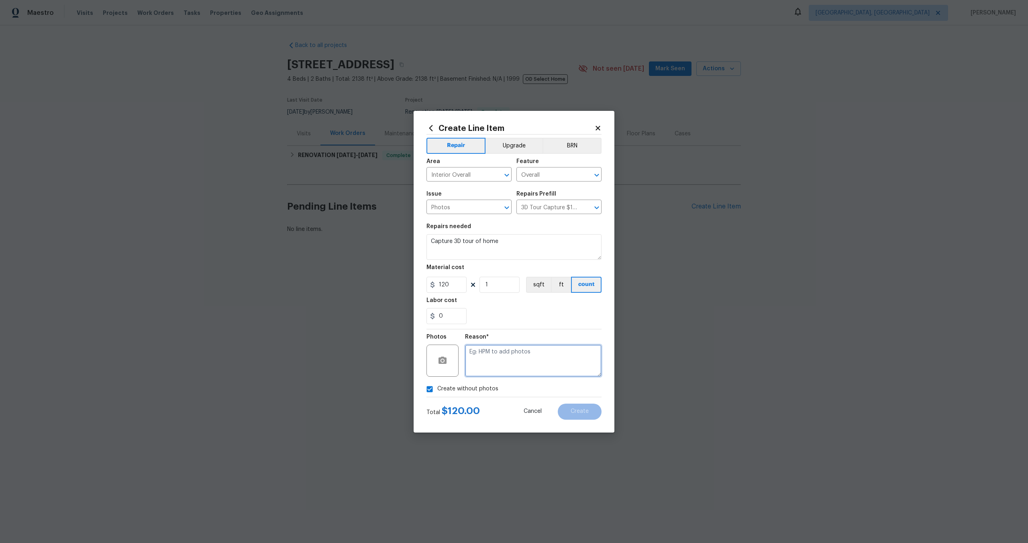
click at [484, 367] on textarea at bounding box center [533, 361] width 137 height 32
type textarea "."
click at [577, 416] on button "Create" at bounding box center [580, 412] width 44 height 16
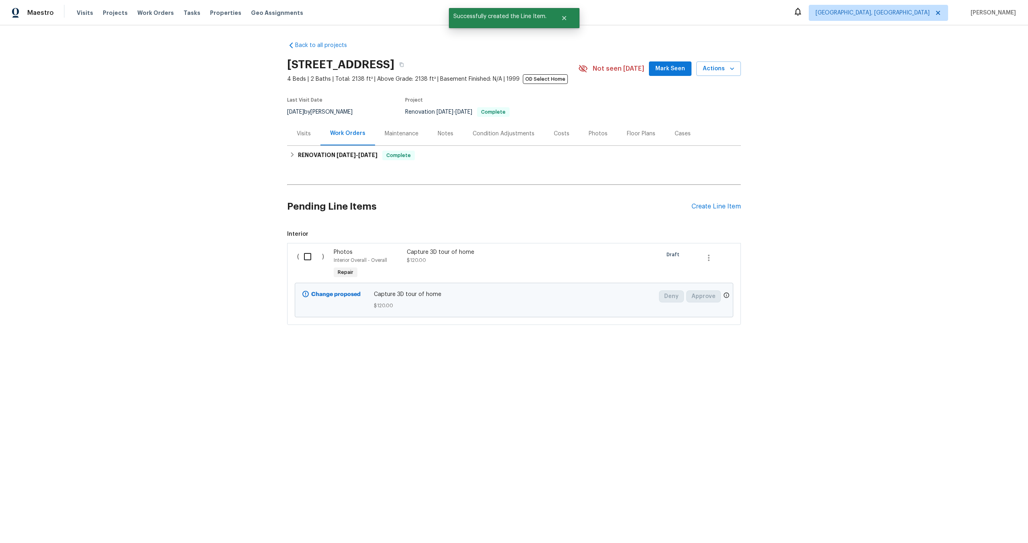
click at [306, 257] on input "checkbox" at bounding box center [310, 256] width 23 height 17
checkbox input "true"
click at [975, 524] on span "Create Work Order" at bounding box center [981, 523] width 53 height 10
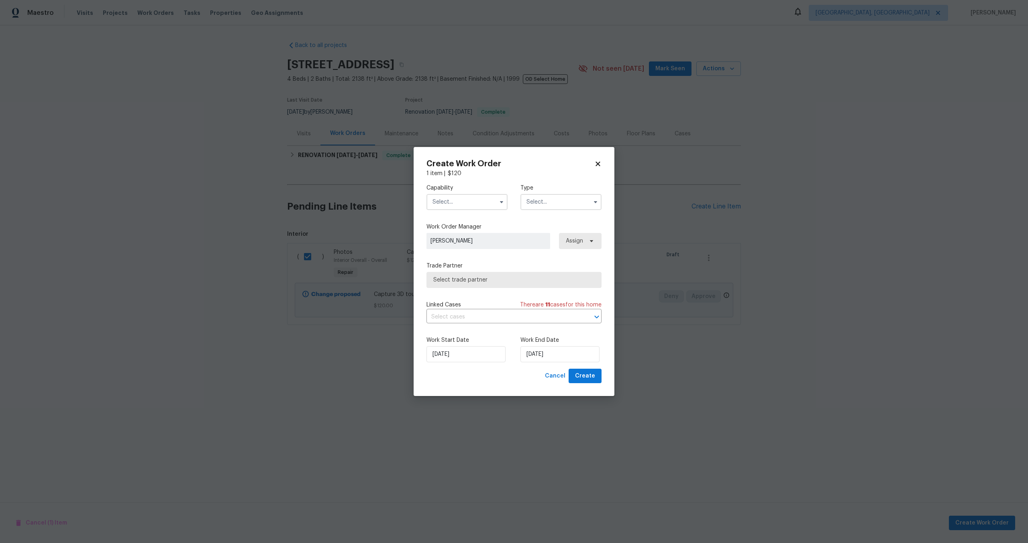
click at [460, 201] on input "text" at bounding box center [467, 202] width 81 height 16
click at [459, 242] on span "Photography" at bounding box center [452, 243] width 35 height 6
type input "Photography"
click at [566, 195] on input "text" at bounding box center [560, 202] width 81 height 16
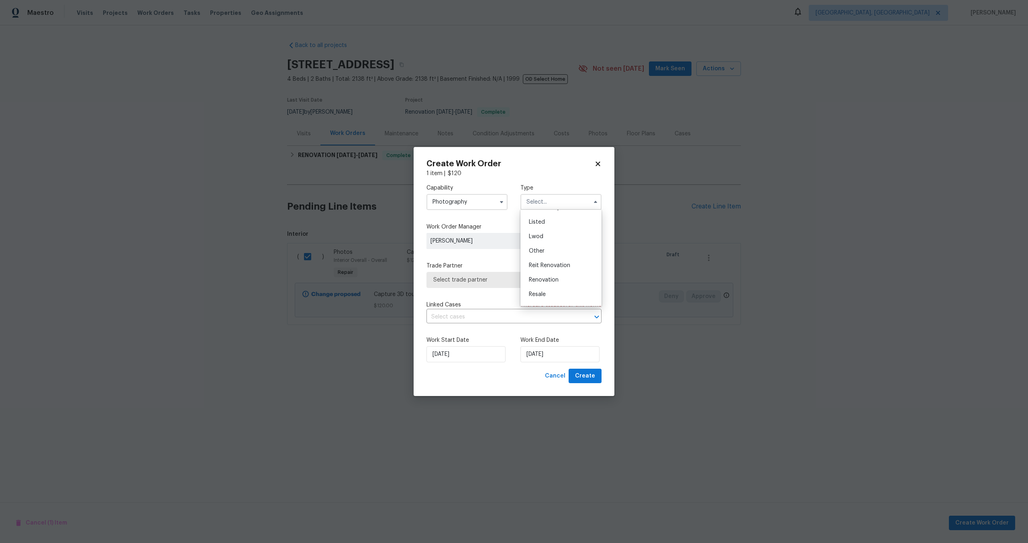
scroll to position [63, 0]
click at [545, 258] on div "Other" at bounding box center [560, 257] width 77 height 14
type input "Other"
click at [489, 280] on span "Select trade partner" at bounding box center [508, 280] width 150 height 8
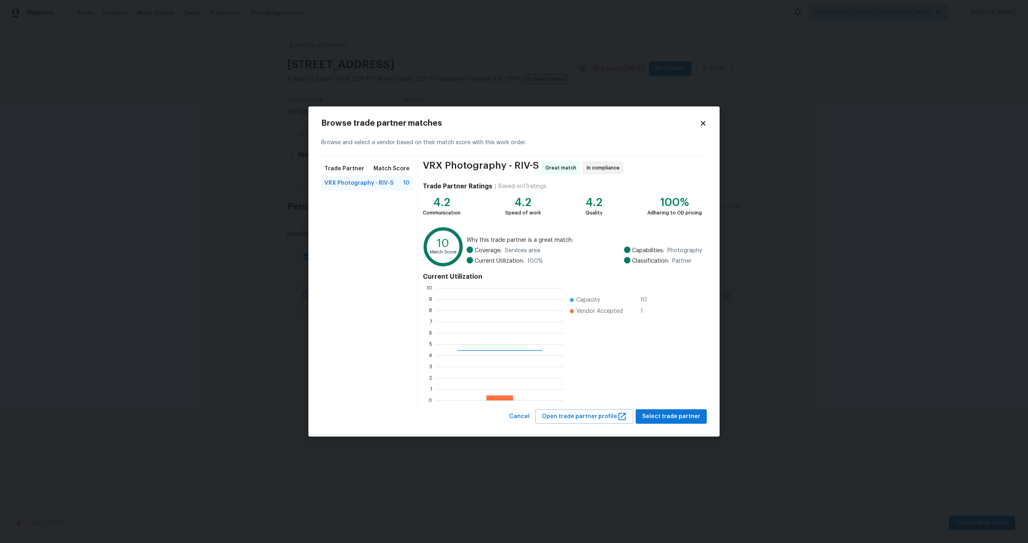
scroll to position [112, 127]
click at [661, 414] on span "Select trade partner" at bounding box center [671, 417] width 58 height 10
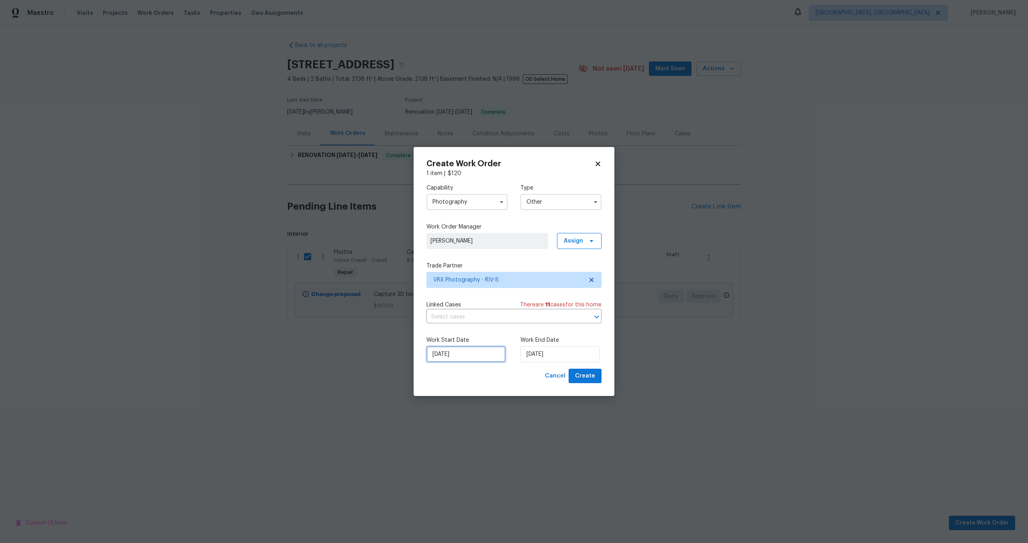
click at [471, 357] on input "08/10/2025" at bounding box center [466, 354] width 79 height 16
click at [478, 297] on div "9" at bounding box center [477, 296] width 13 height 11
type input "09/10/2025"
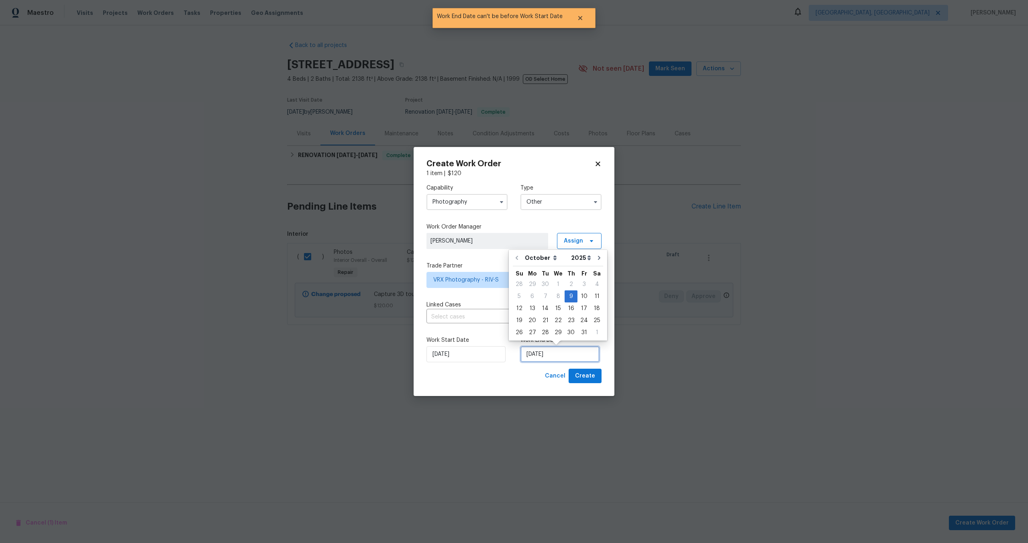
click at [562, 357] on input "09/10/2025" at bounding box center [559, 354] width 79 height 16
click at [584, 296] on div "10" at bounding box center [584, 296] width 13 height 11
type input "[DATE]"
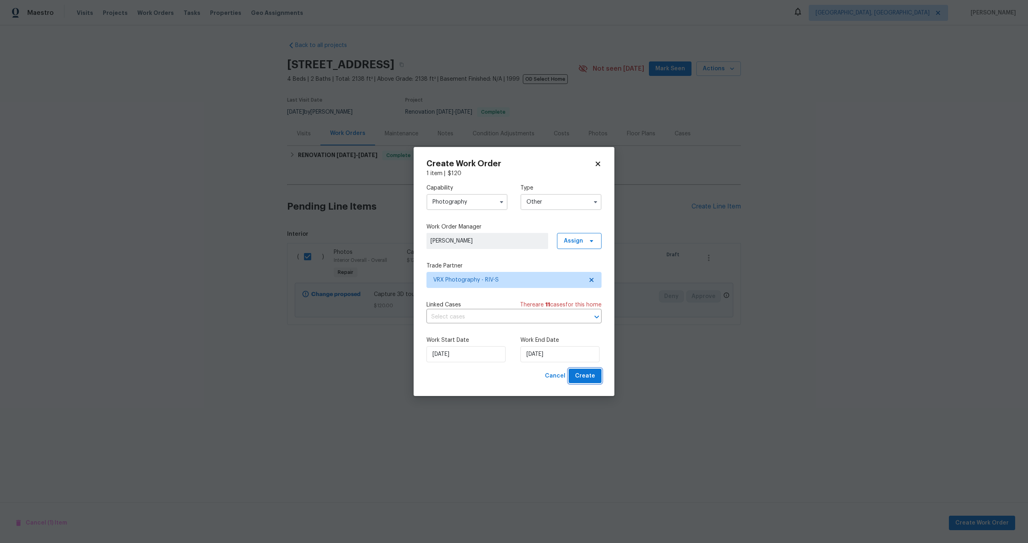
click at [587, 378] on span "Create" at bounding box center [585, 376] width 20 height 10
checkbox input "false"
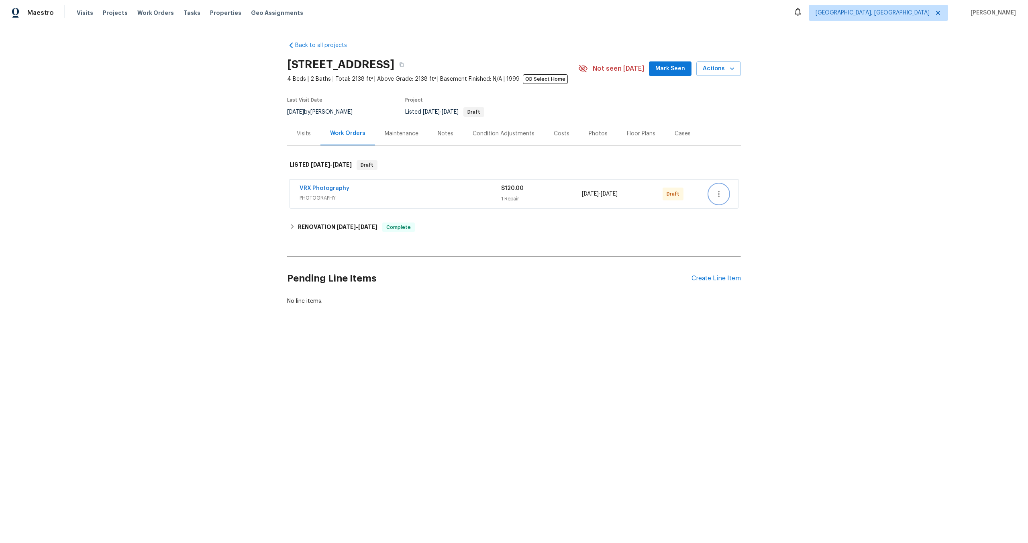
click at [715, 195] on icon "button" at bounding box center [719, 194] width 10 height 10
click at [715, 195] on li "Send to Vendor" at bounding box center [752, 194] width 87 height 13
